Goal: Go to known website: Go to known website

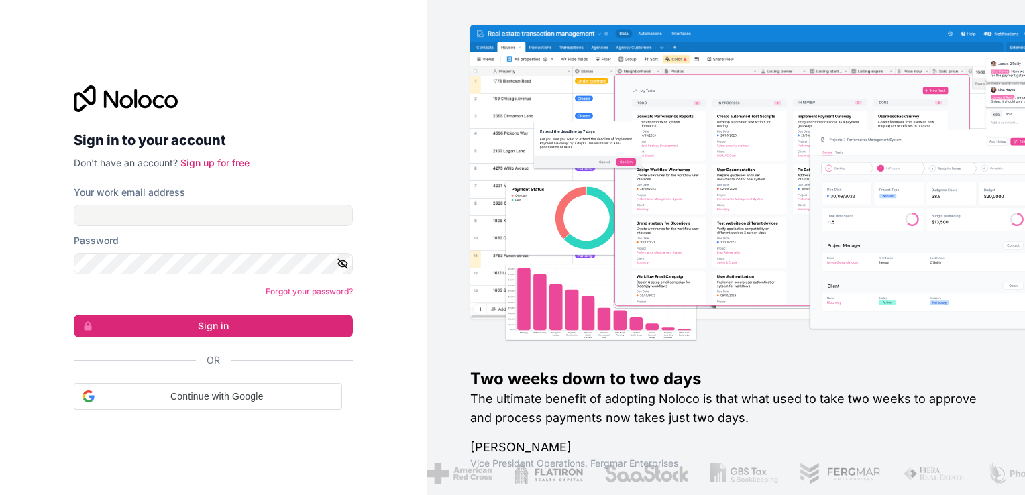
click at [247, 229] on form "Your work email address Password Forgot your password? Sign in Or Continue with…" at bounding box center [213, 298] width 279 height 224
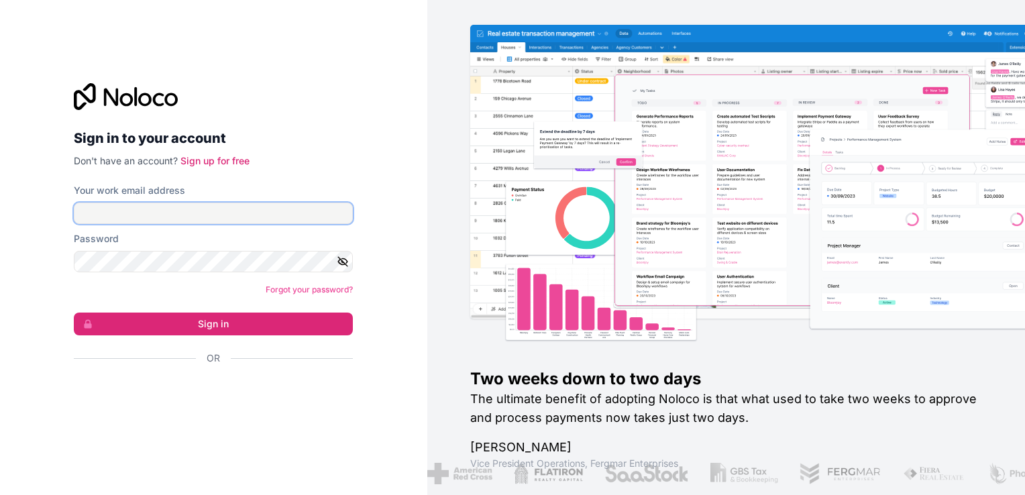
click at [243, 222] on input "Your work email address" at bounding box center [213, 212] width 279 height 21
type input "ams@boringgroup.net"
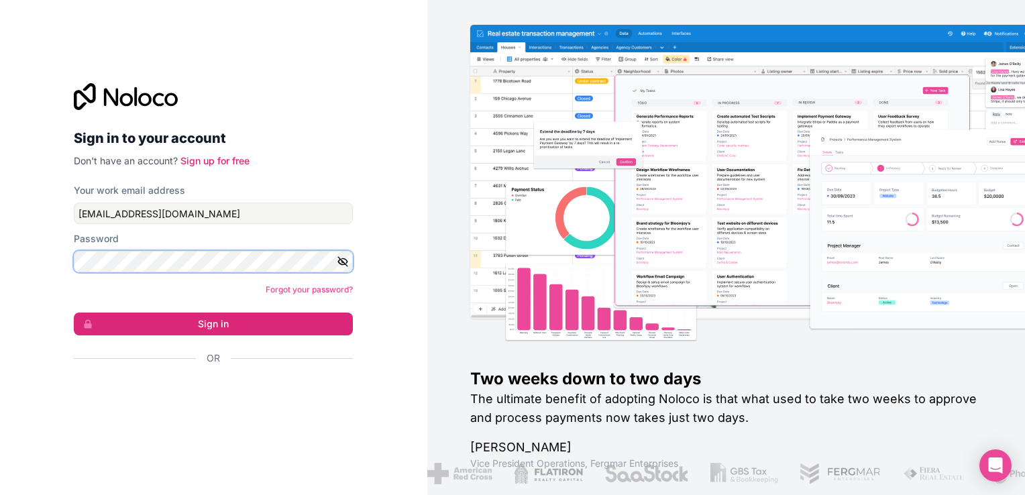
click at [74, 312] on button "Sign in" at bounding box center [213, 323] width 279 height 23
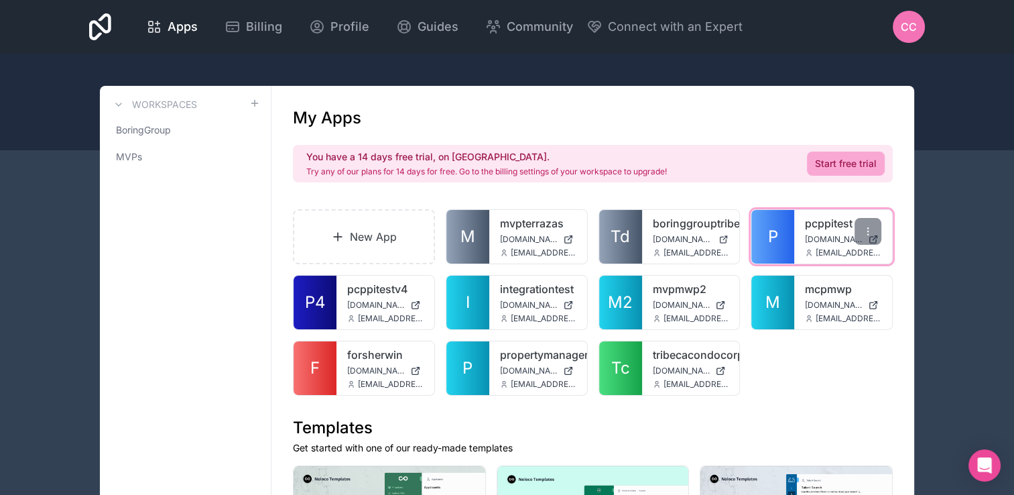
click at [788, 229] on link "P" at bounding box center [773, 237] width 43 height 54
